Goal: Transaction & Acquisition: Purchase product/service

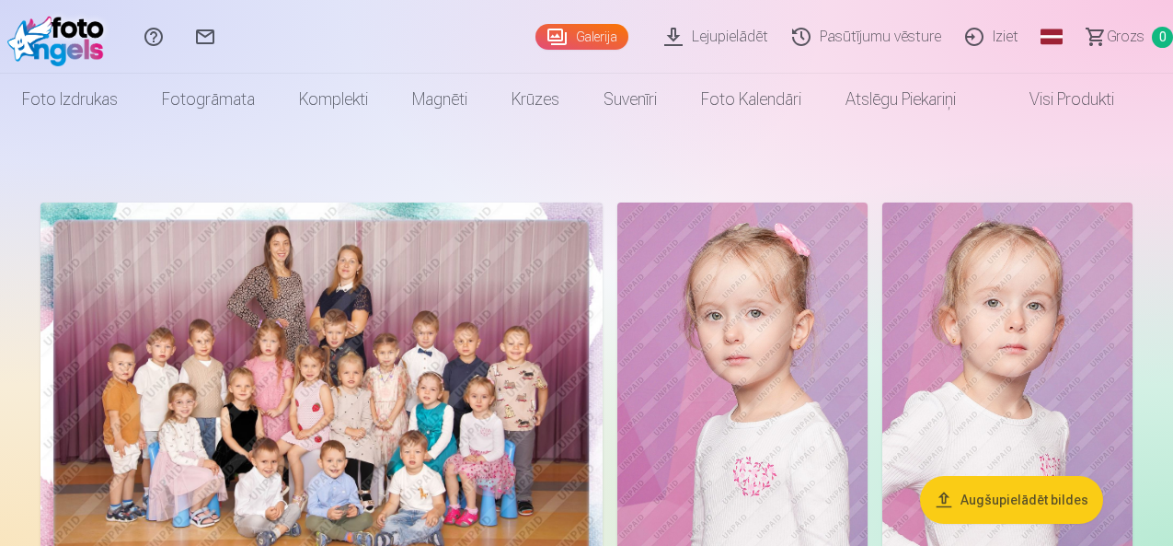
click at [603, 444] on img at bounding box center [321, 389] width 562 height 375
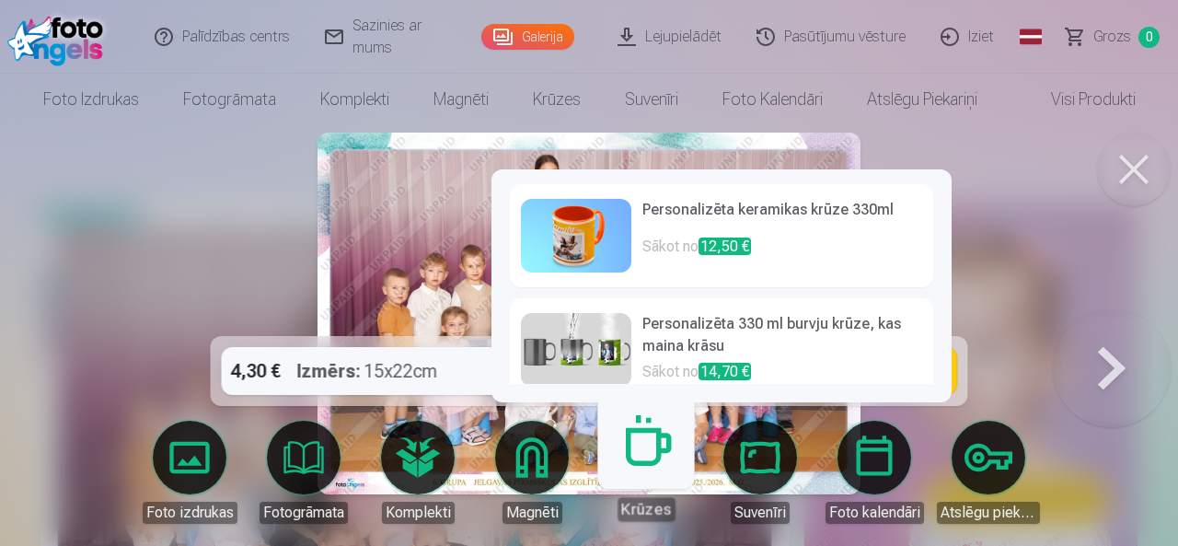
click at [418, 254] on img at bounding box center [588, 314] width 542 height 362
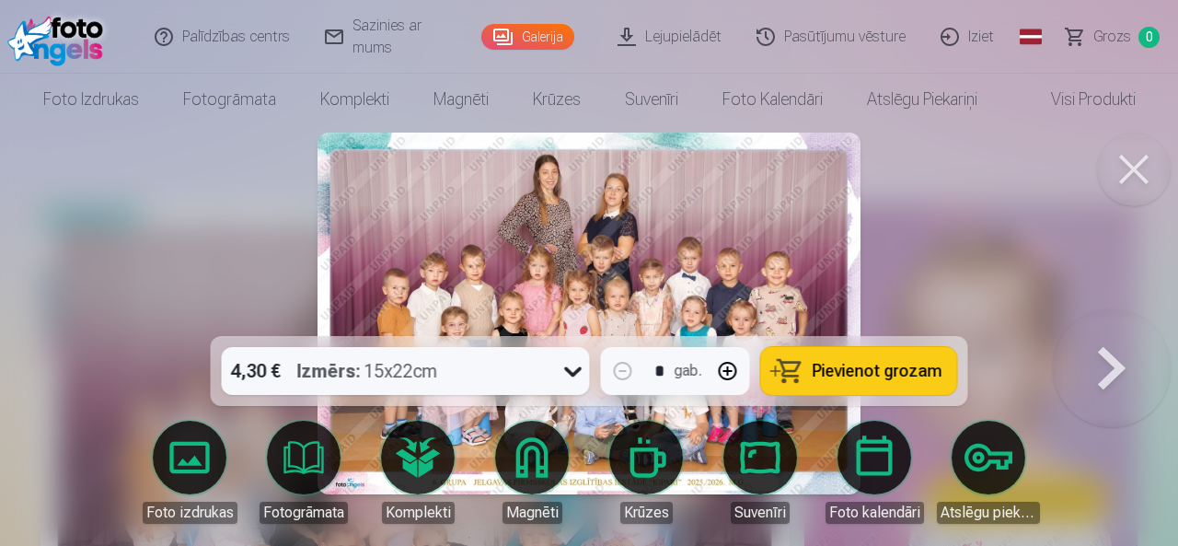
click at [1052, 230] on div at bounding box center [589, 273] width 1178 height 546
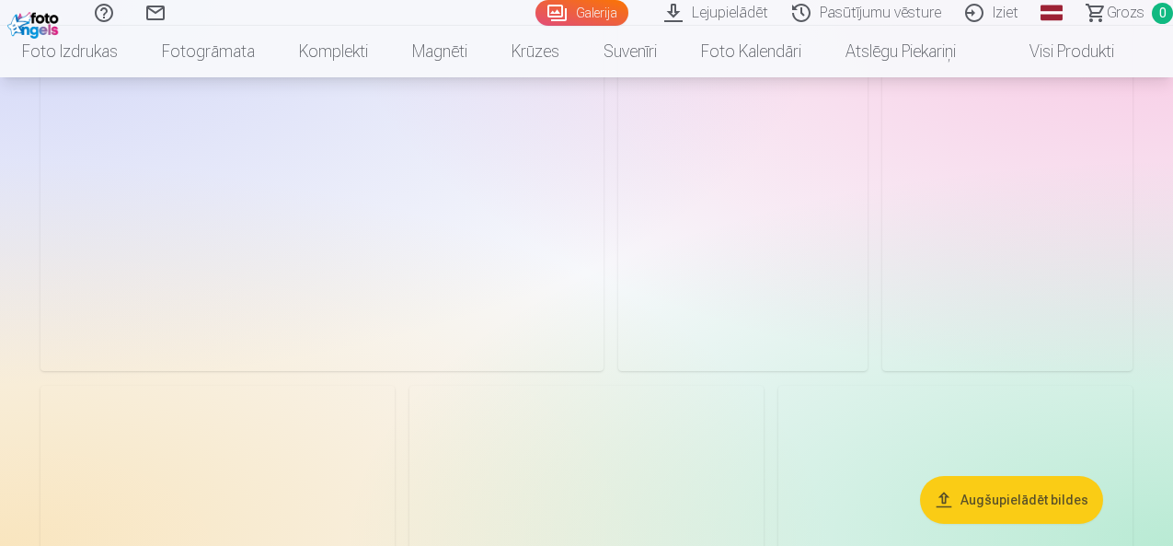
scroll to position [4693, 0]
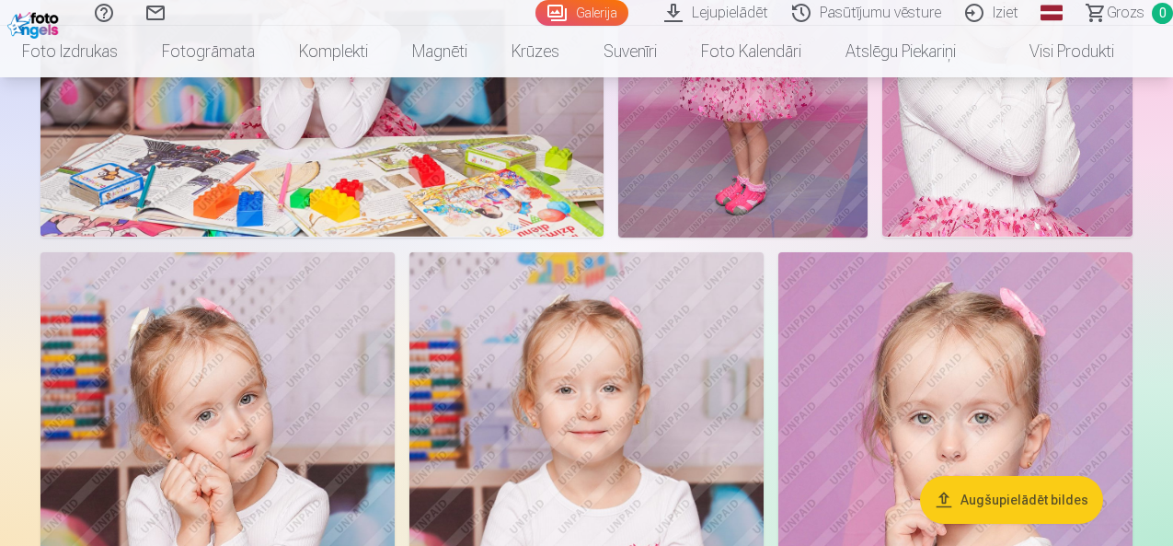
click at [1054, 505] on button "Augšupielādēt bildes" at bounding box center [1011, 500] width 183 height 48
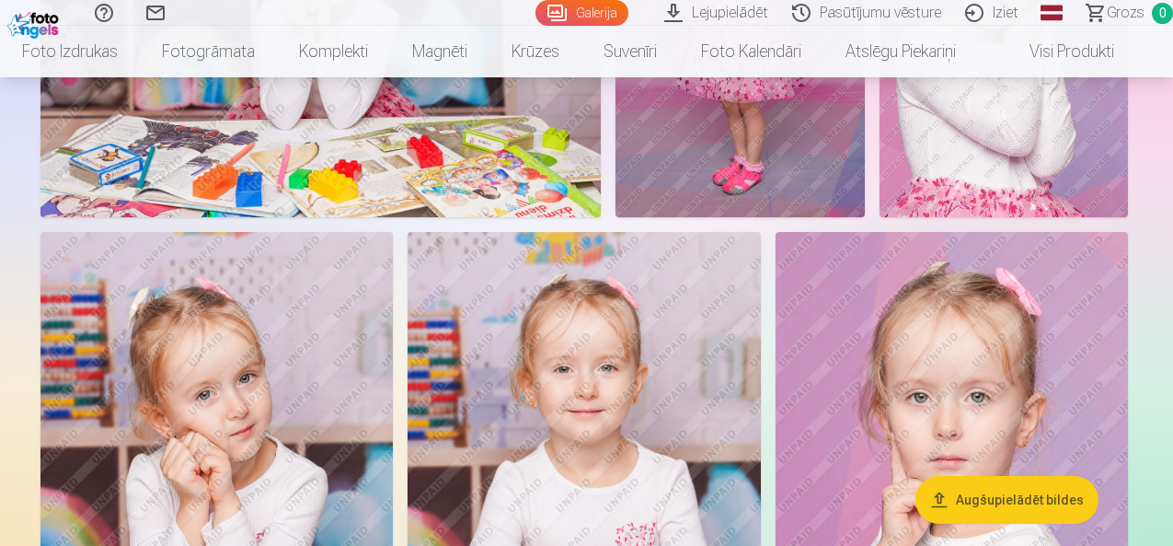
scroll to position [4710, 0]
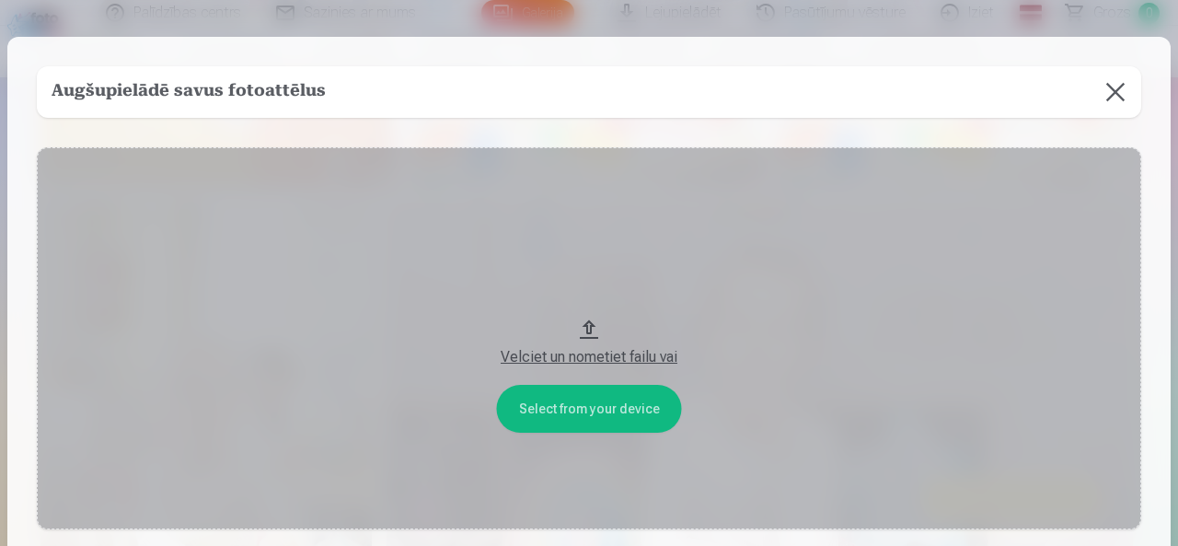
click at [1122, 110] on button at bounding box center [1116, 92] width 52 height 52
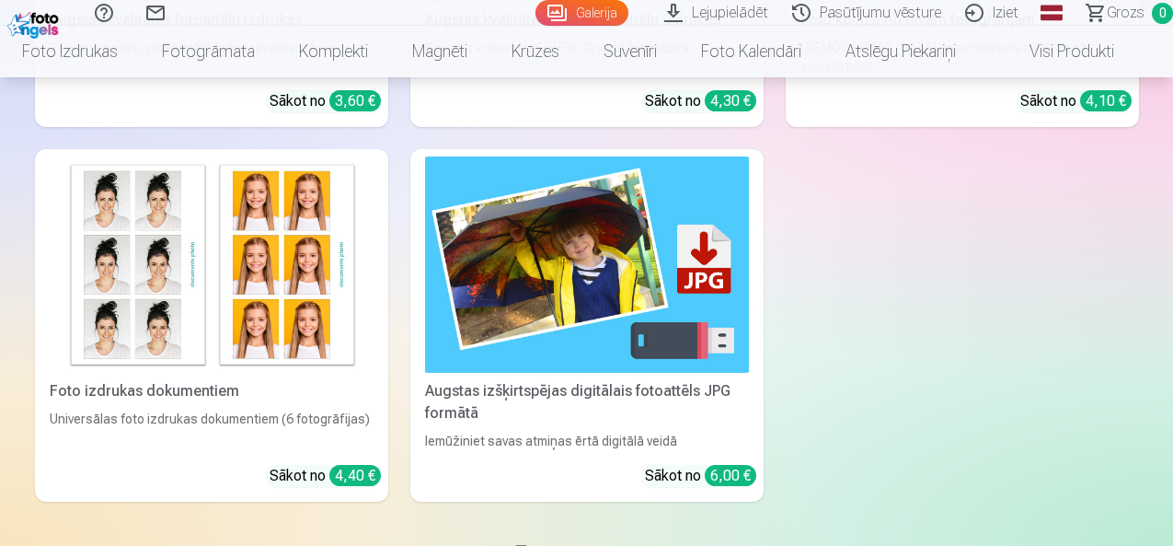
scroll to position [6366, 0]
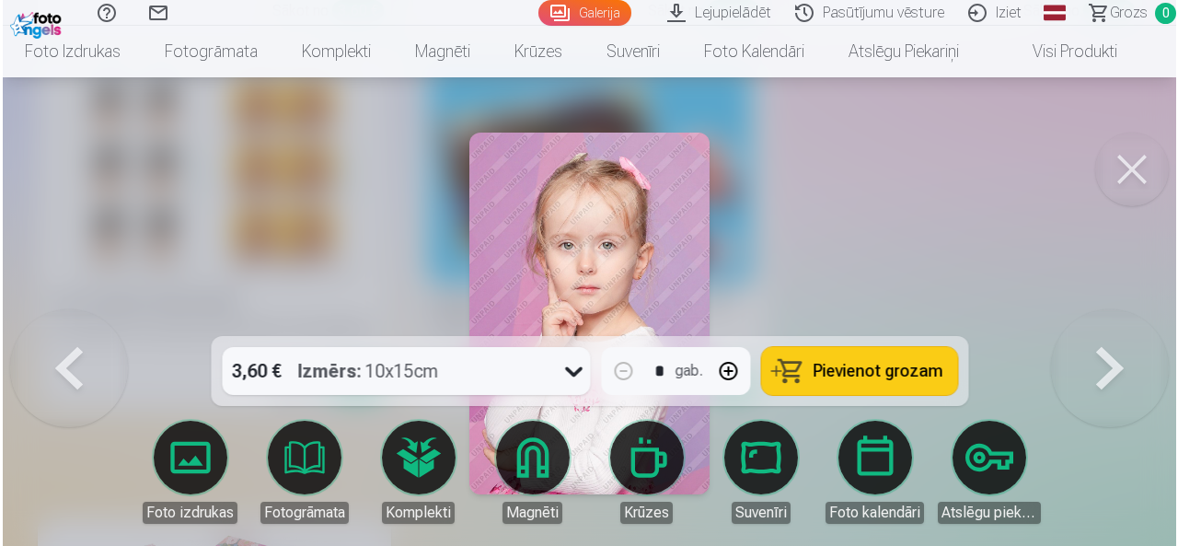
scroll to position [6390, 0]
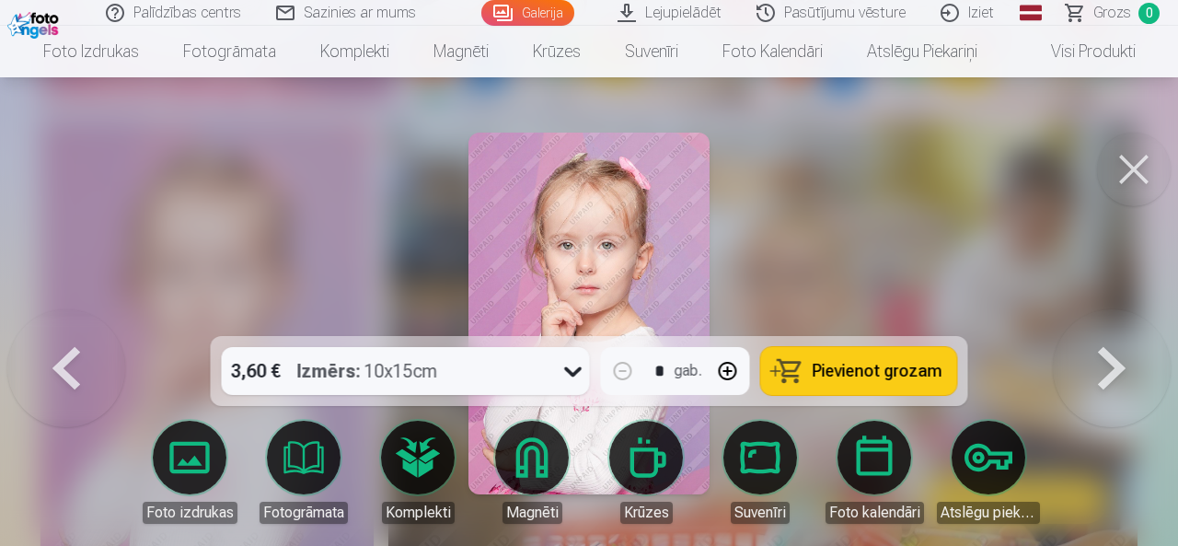
click at [1127, 167] on button at bounding box center [1134, 170] width 74 height 74
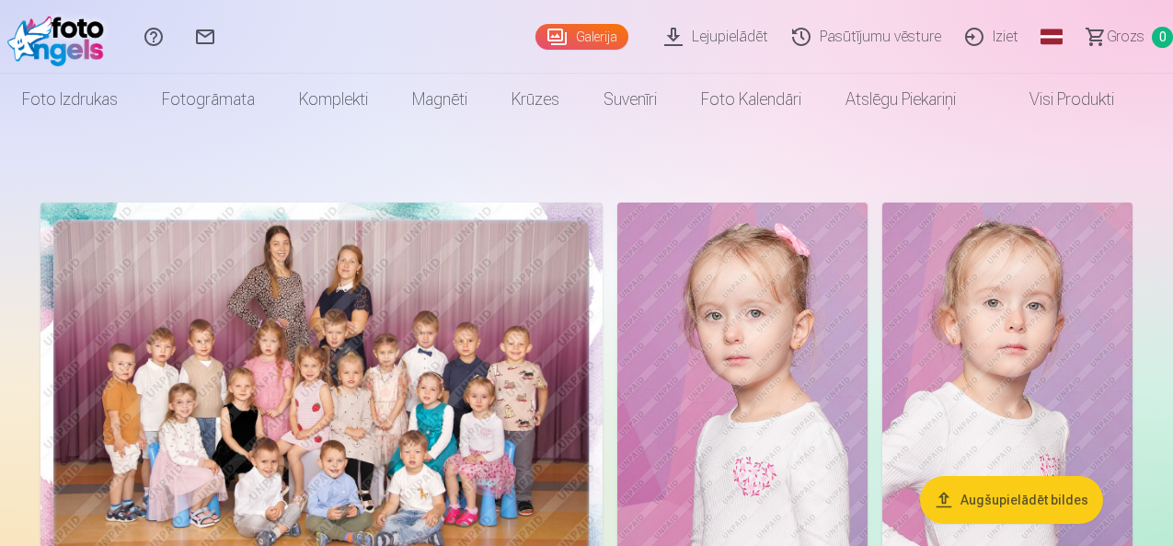
click at [981, 31] on link "Iziet" at bounding box center [994, 37] width 77 height 74
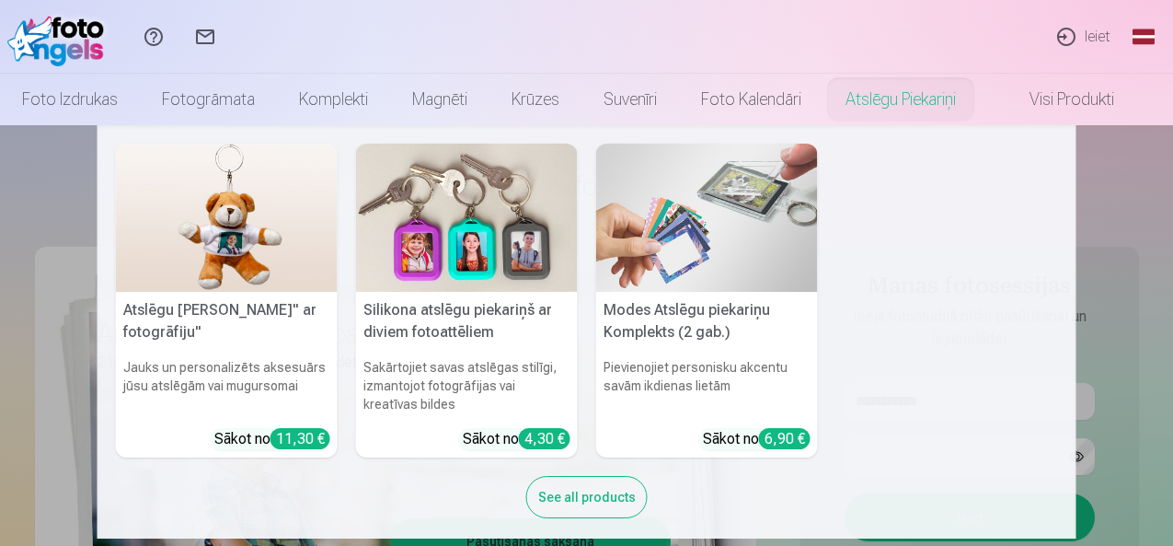
click at [1124, 257] on nav "Atslēgu piekariņš Lācītis" ar fotogrāfiju" Jauks un personalizēts aksesuārs jūs…" at bounding box center [586, 331] width 1173 height 413
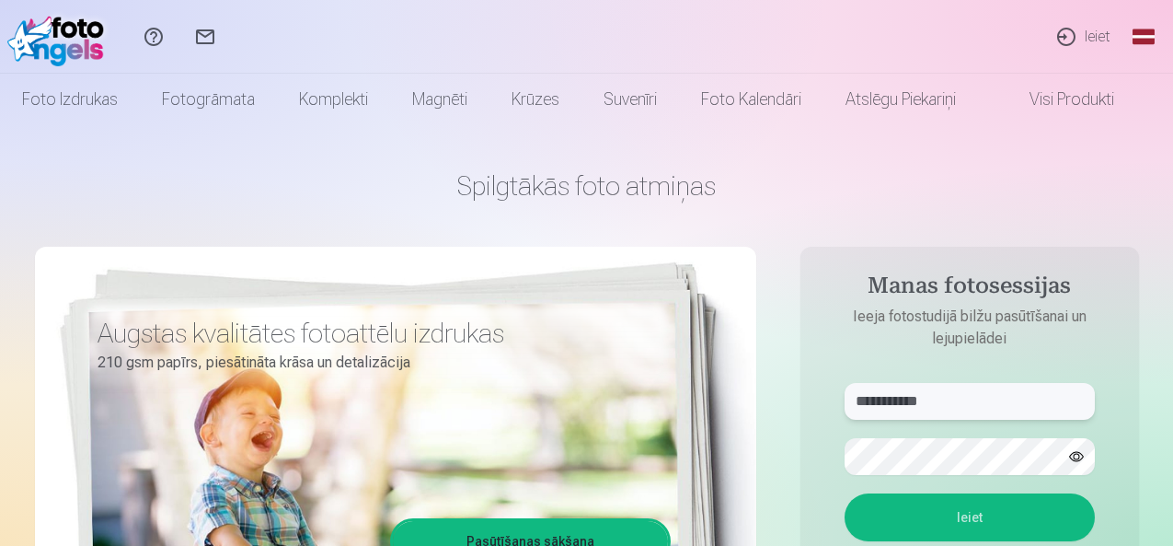
click at [1040, 401] on input "**********" at bounding box center [970, 401] width 250 height 37
type input "**********"
click at [937, 511] on button "Ieiet" at bounding box center [970, 517] width 250 height 48
